Goal: Task Accomplishment & Management: Manage account settings

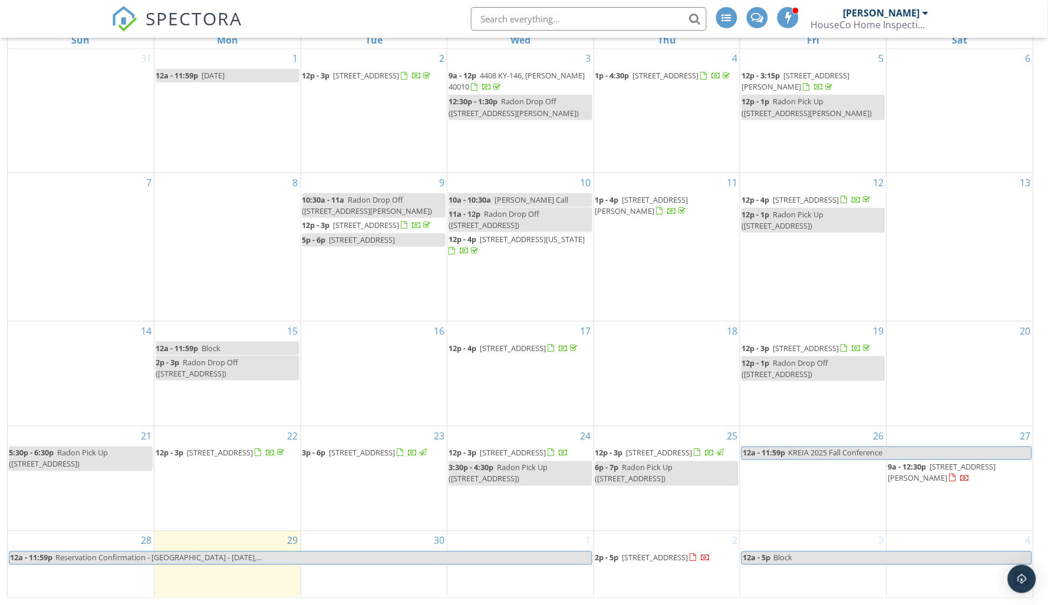
scroll to position [191, 0]
click at [953, 463] on span "[STREET_ADDRESS][PERSON_NAME]" at bounding box center [942, 474] width 108 height 22
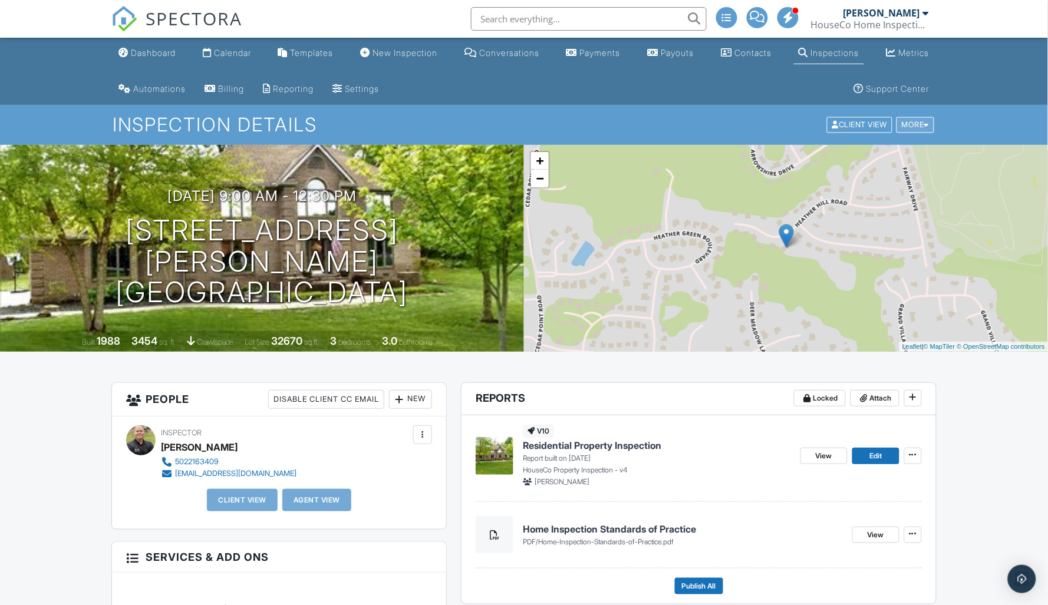
click at [922, 125] on div "More" at bounding box center [915, 125] width 38 height 16
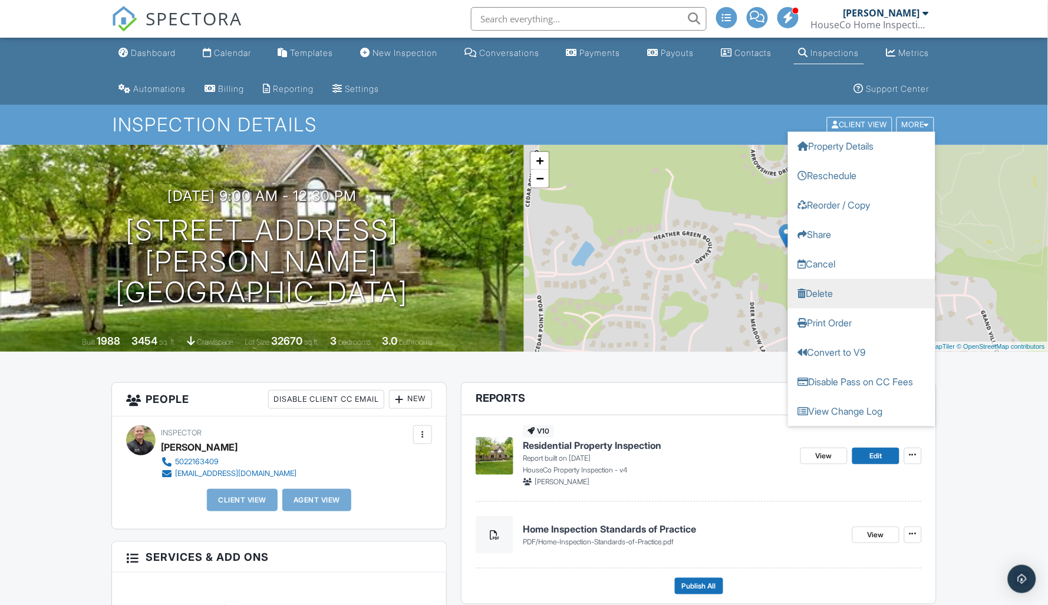
click at [817, 297] on link "Delete" at bounding box center [861, 293] width 147 height 29
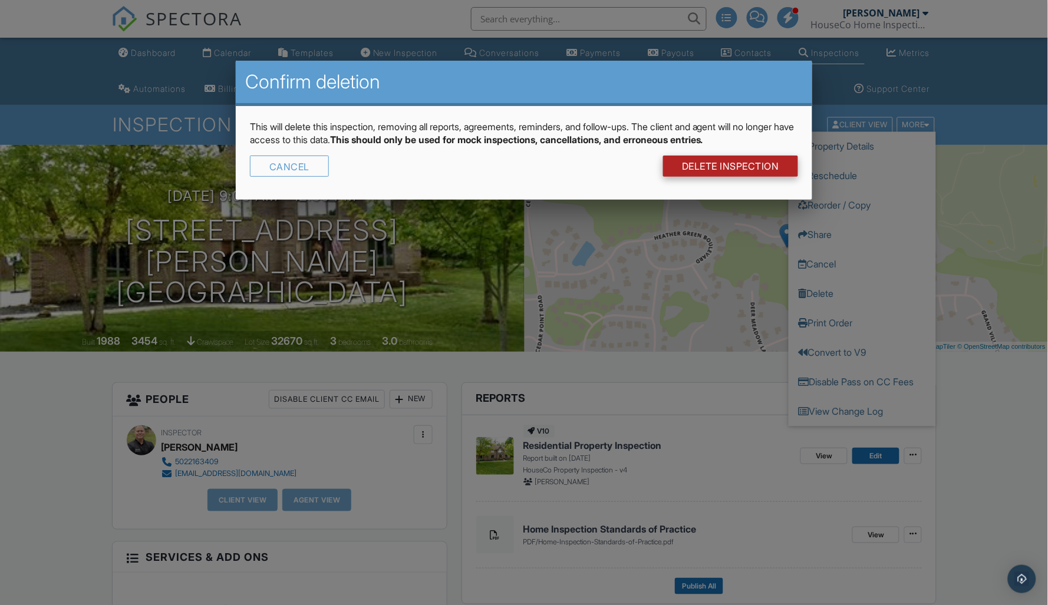
click at [733, 169] on link "DELETE Inspection" at bounding box center [730, 166] width 135 height 21
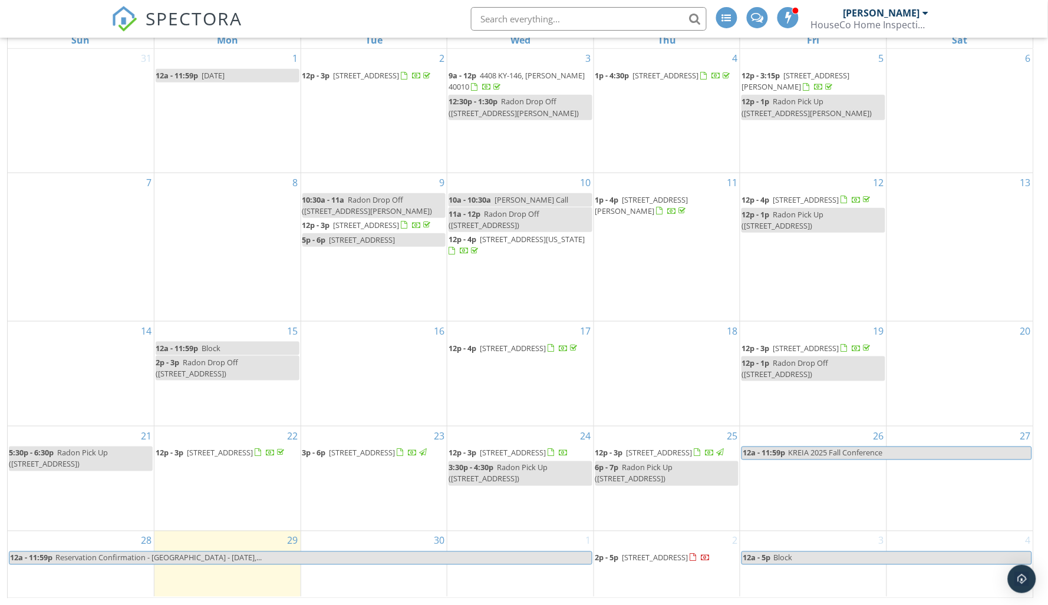
scroll to position [191, 0]
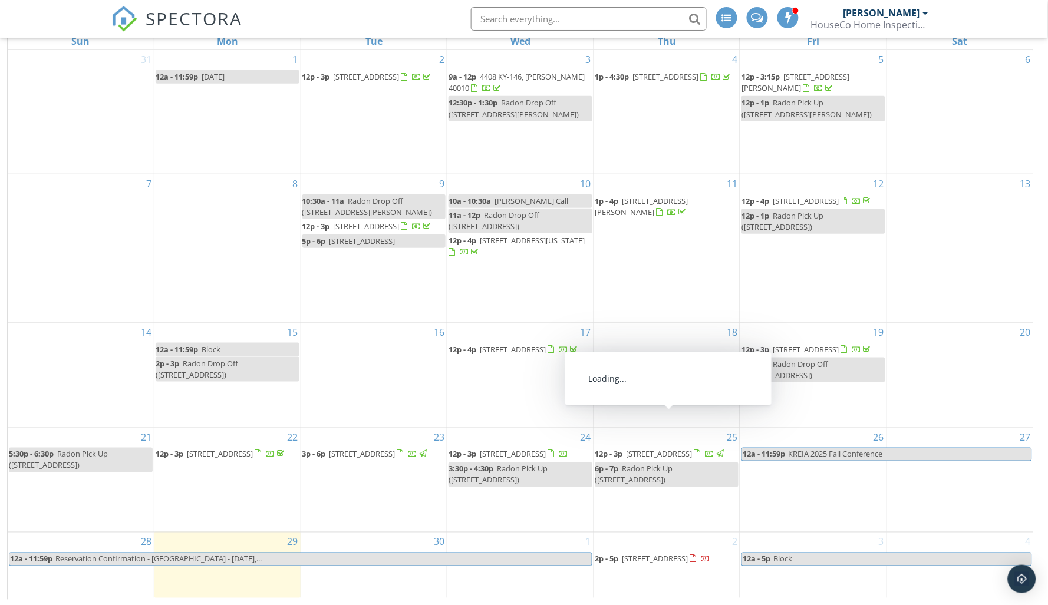
click at [653, 554] on span "[STREET_ADDRESS]" at bounding box center [655, 559] width 66 height 11
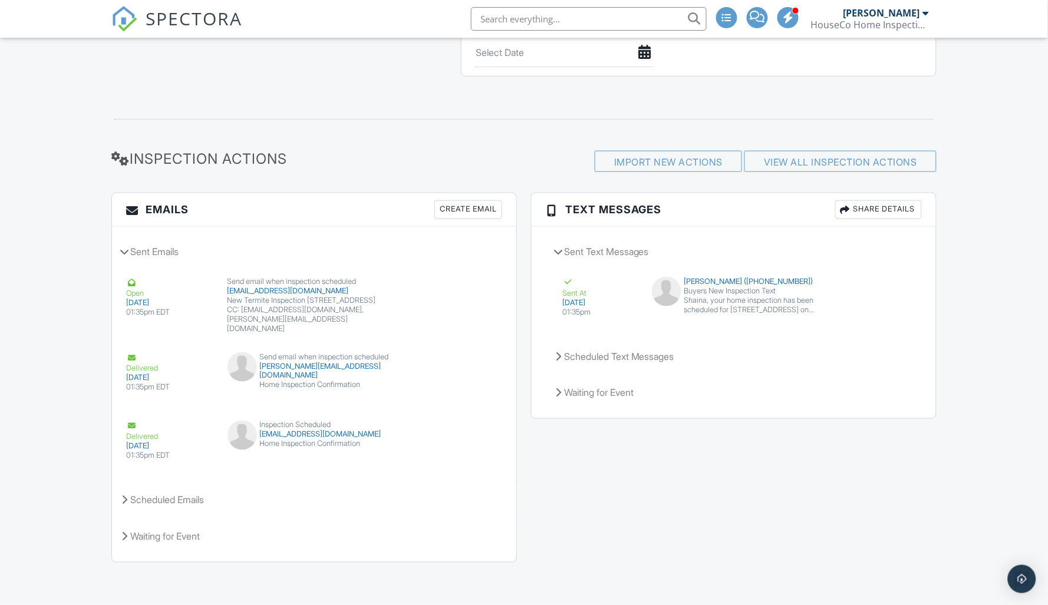
scroll to position [1538, 0]
click at [464, 213] on div "Create Email" at bounding box center [468, 210] width 68 height 19
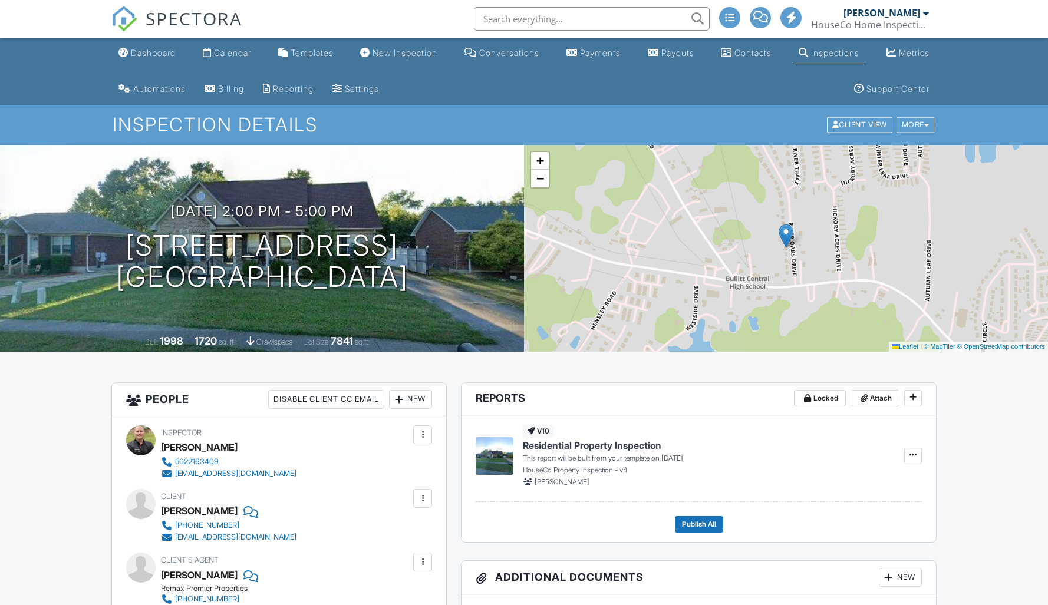
scroll to position [1538, 0]
